Goal: Task Accomplishment & Management: Complete application form

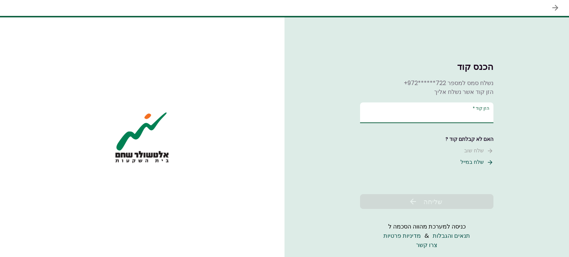
click at [478, 115] on input "הזן קוד   *" at bounding box center [426, 113] width 133 height 21
click at [445, 116] on input "הזן קוד   *" at bounding box center [426, 114] width 133 height 21
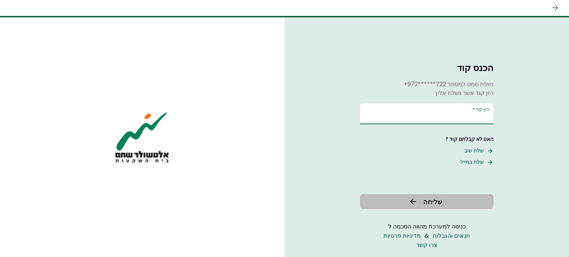
type input "******"
click at [414, 200] on icon at bounding box center [412, 201] width 9 height 9
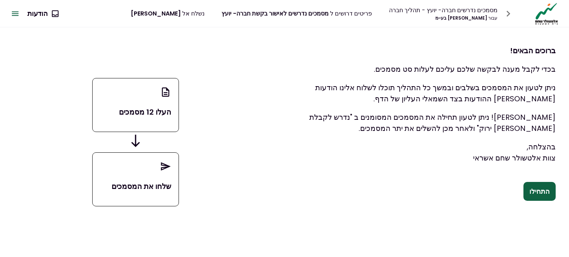
click at [545, 192] on button "התחילו" at bounding box center [539, 191] width 32 height 19
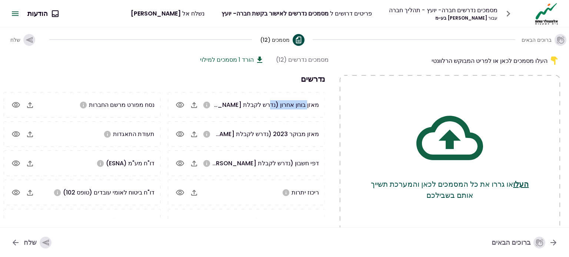
drag, startPoint x: 308, startPoint y: 107, endPoint x: 267, endPoint y: 105, distance: 40.4
click at [267, 105] on span "מאזן בוחן אחרון (נדרש לקבלת [PERSON_NAME] ירוק)" at bounding box center [248, 105] width 142 height 9
click at [198, 106] on icon "button" at bounding box center [194, 105] width 9 height 9
click at [194, 132] on icon "button" at bounding box center [194, 134] width 6 height 6
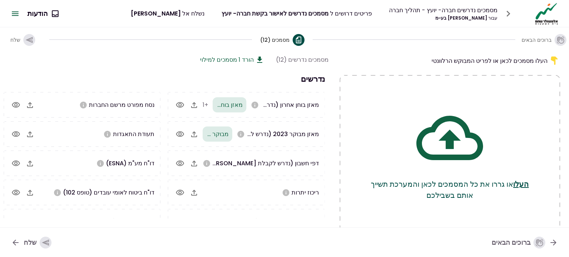
click at [30, 106] on icon "button" at bounding box center [30, 105] width 9 height 9
click at [30, 166] on icon "button" at bounding box center [30, 163] width 9 height 9
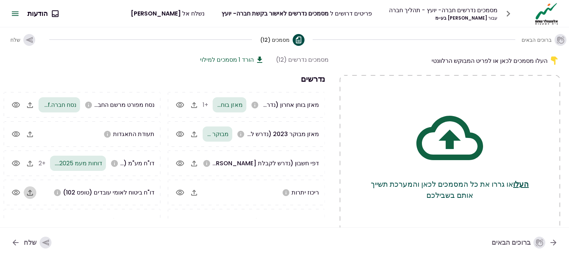
click at [30, 191] on icon "button" at bounding box center [30, 193] width 6 height 6
click at [193, 162] on icon "button" at bounding box center [194, 164] width 6 height 6
click at [193, 194] on icon "button" at bounding box center [194, 192] width 9 height 9
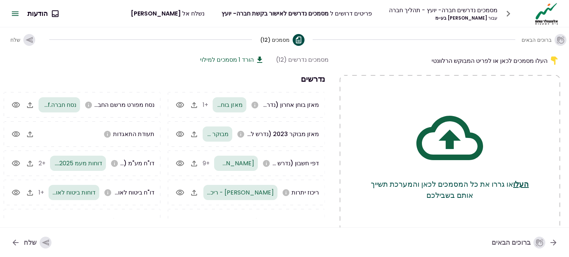
click at [32, 133] on icon "button" at bounding box center [30, 134] width 9 height 9
click at [516, 185] on button "העלו" at bounding box center [521, 184] width 16 height 11
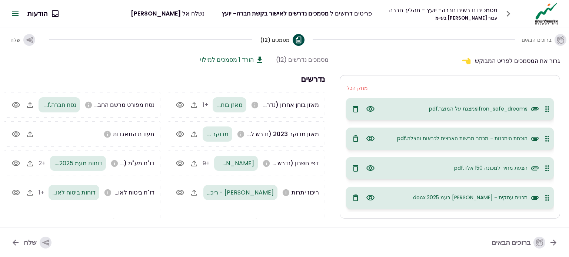
click at [31, 134] on icon "button" at bounding box center [30, 134] width 6 height 6
click at [22, 244] on button "שלח" at bounding box center [31, 242] width 52 height 19
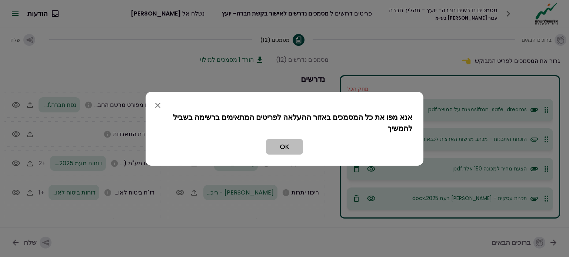
click at [288, 147] on button "OK" at bounding box center [284, 147] width 37 height 16
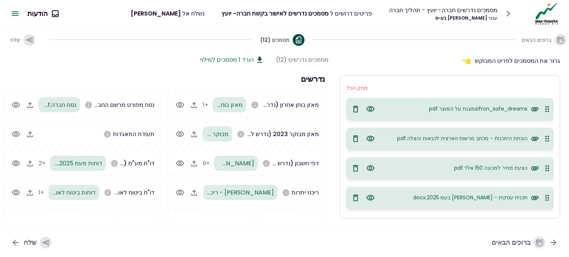
click at [193, 106] on icon "button" at bounding box center [194, 105] width 9 height 9
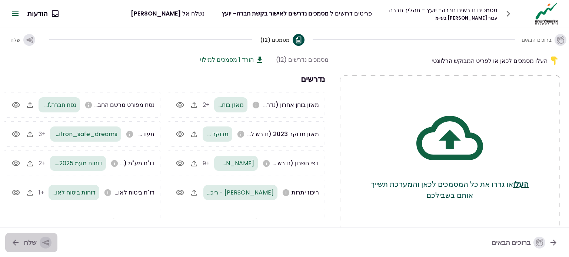
click at [35, 243] on div "שלח" at bounding box center [38, 243] width 28 height 12
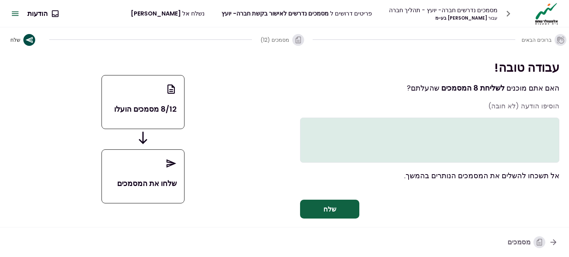
click at [341, 219] on button "שלח" at bounding box center [329, 209] width 59 height 19
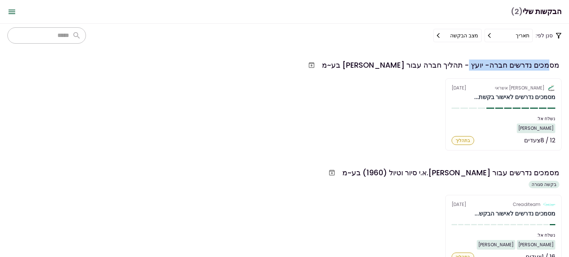
drag, startPoint x: 548, startPoint y: 64, endPoint x: 456, endPoint y: 65, distance: 91.5
click at [461, 65] on div "מסמכים נדרשים חברה- יועץ - תהליך חברה עבור [PERSON_NAME] בע~מ" at bounding box center [440, 65] width 237 height 11
click at [455, 65] on div "מסמכים נדרשים חברה- יועץ - תהליך חברה עבור [PERSON_NAME] בע~מ" at bounding box center [440, 65] width 237 height 11
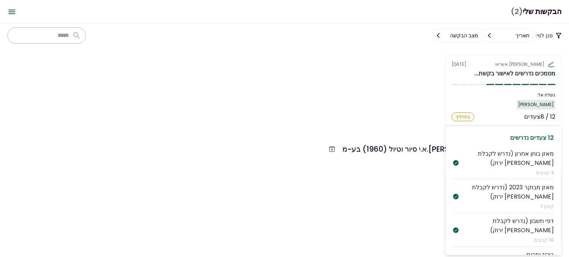
scroll to position [37, 0]
